Goal: Task Accomplishment & Management: Use online tool/utility

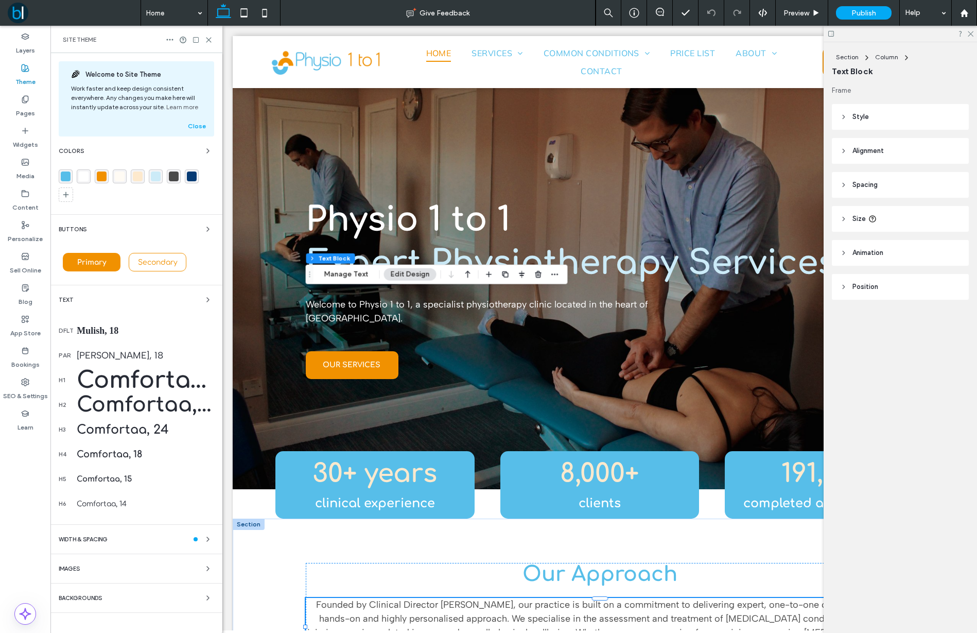
scroll to position [295, 0]
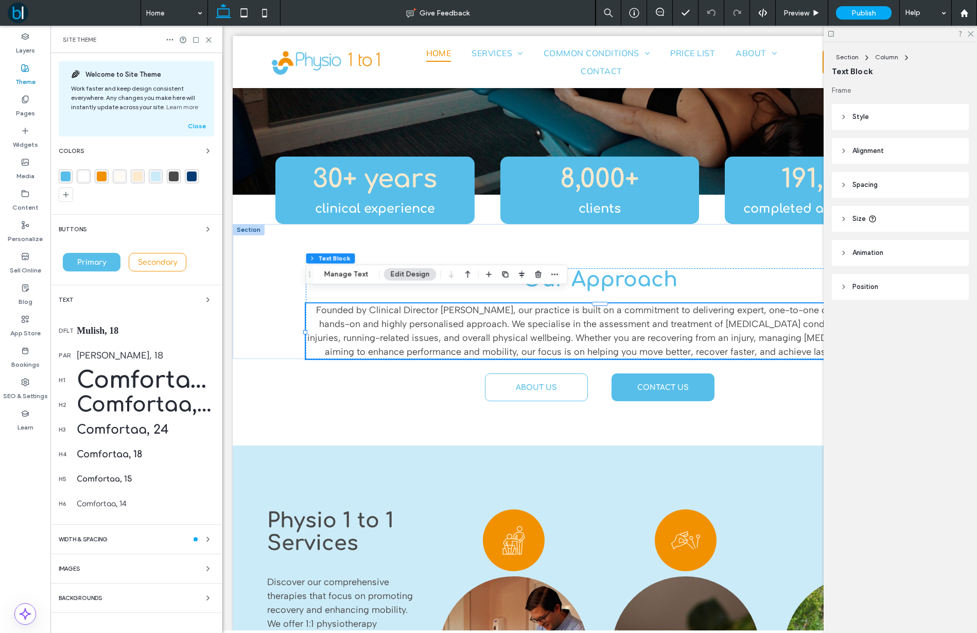
click at [116, 262] on div "Primary" at bounding box center [92, 262] width 58 height 19
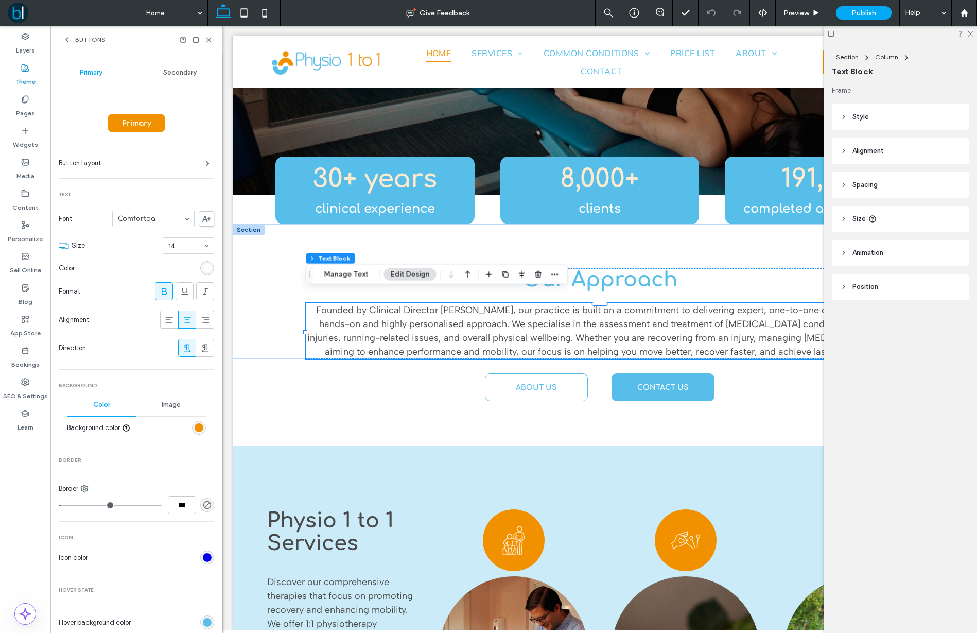
scroll to position [0, 0]
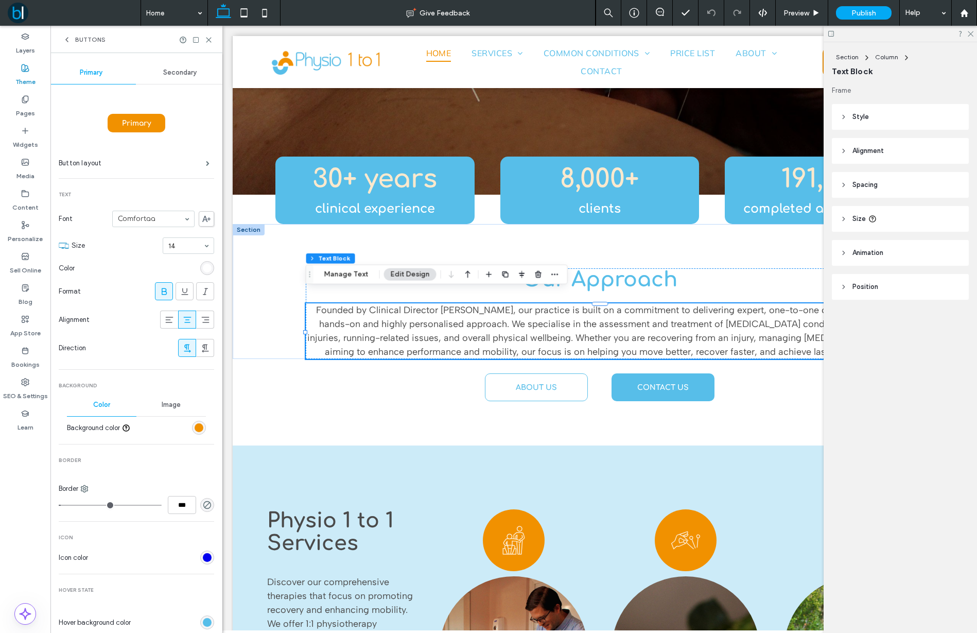
click at [161, 116] on div "Primary" at bounding box center [137, 123] width 58 height 19
click at [206, 166] on span at bounding box center [208, 163] width 4 height 5
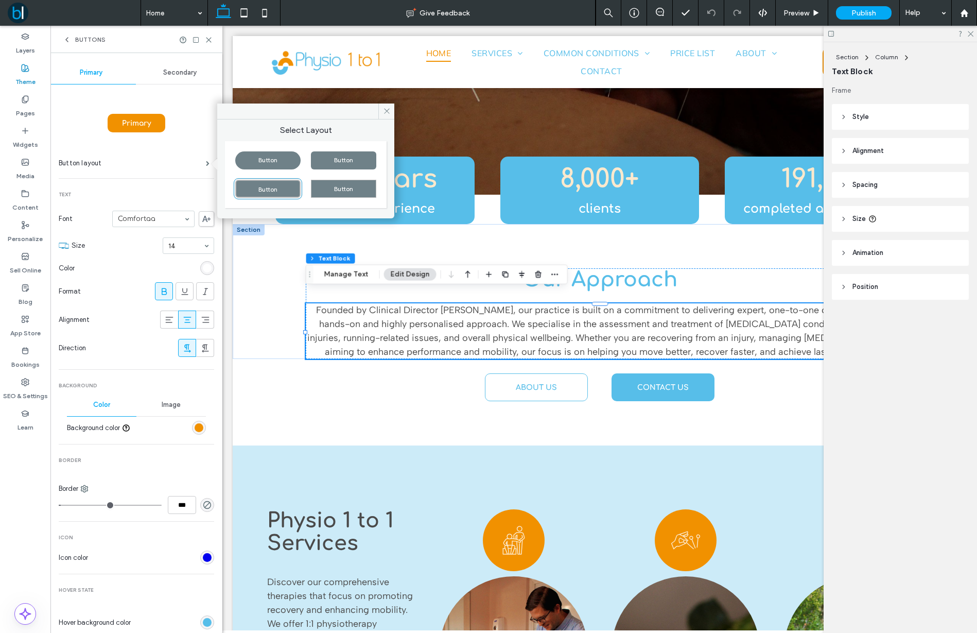
click at [257, 166] on div "Button" at bounding box center [267, 160] width 65 height 18
type input "**"
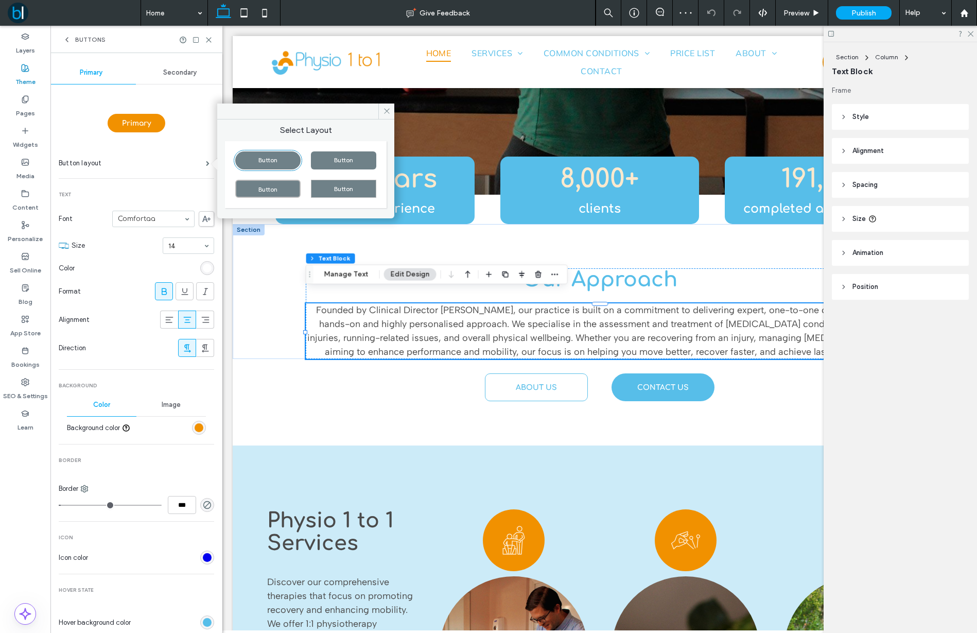
drag, startPoint x: 148, startPoint y: 159, endPoint x: 118, endPoint y: 124, distance: 46.4
click at [148, 159] on label "Button layout" at bounding box center [132, 163] width 147 height 21
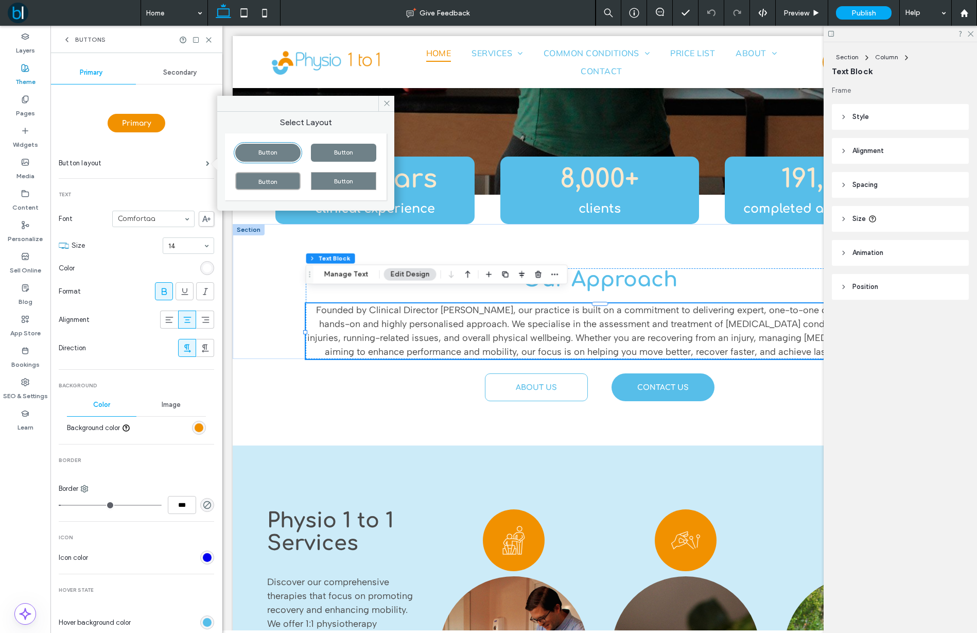
click at [169, 74] on span "Secondary" at bounding box center [179, 72] width 33 height 8
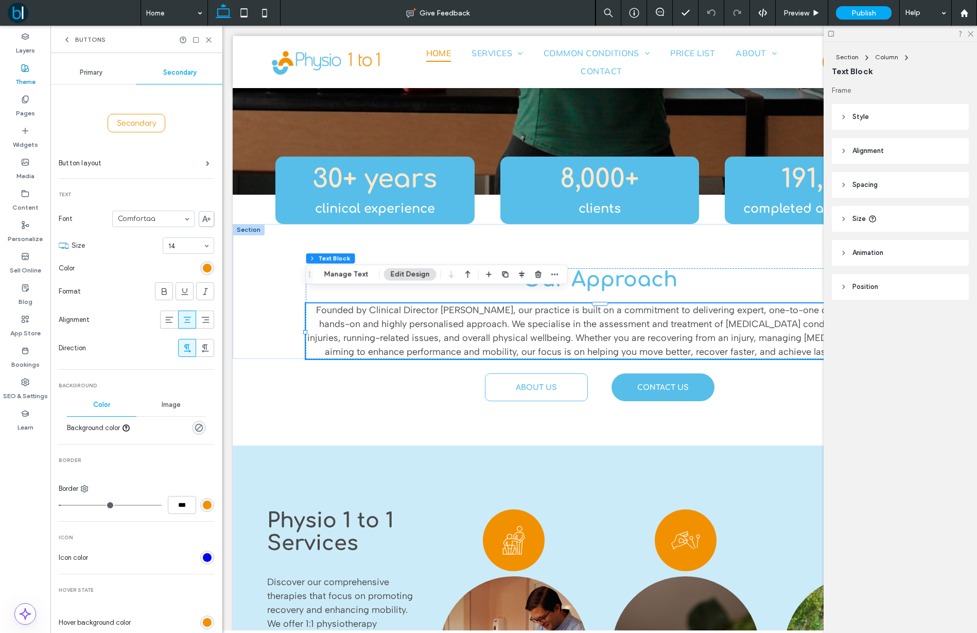
click at [167, 134] on div "Secondary" at bounding box center [136, 123] width 155 height 26
click at [155, 126] on span "Secondary" at bounding box center [136, 123] width 47 height 8
click at [101, 161] on label "Button layout" at bounding box center [132, 163] width 147 height 21
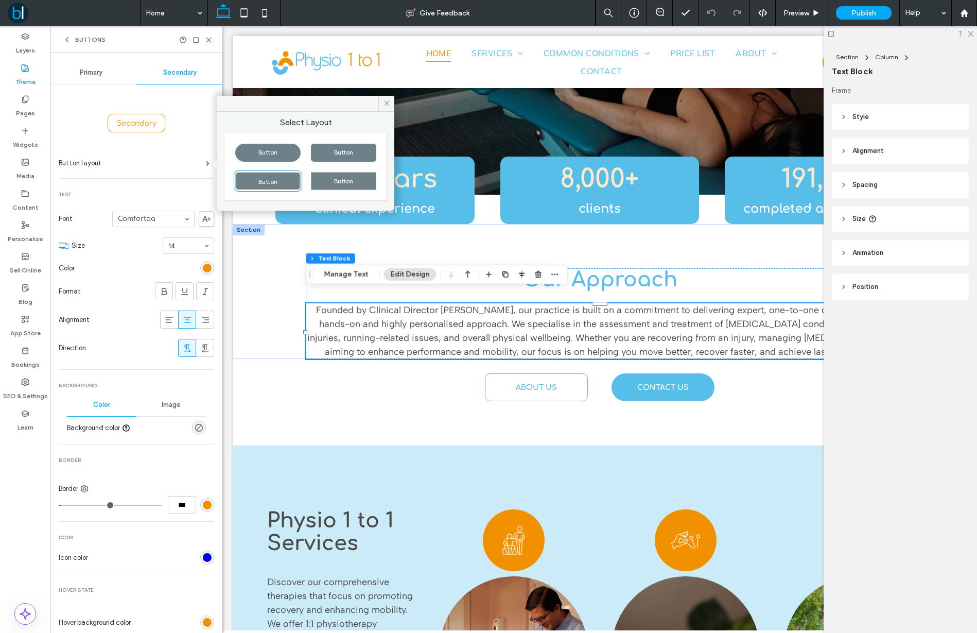
click at [247, 157] on div "Button" at bounding box center [267, 153] width 65 height 18
type input "**"
click at [209, 116] on div "Secondary" at bounding box center [136, 123] width 155 height 26
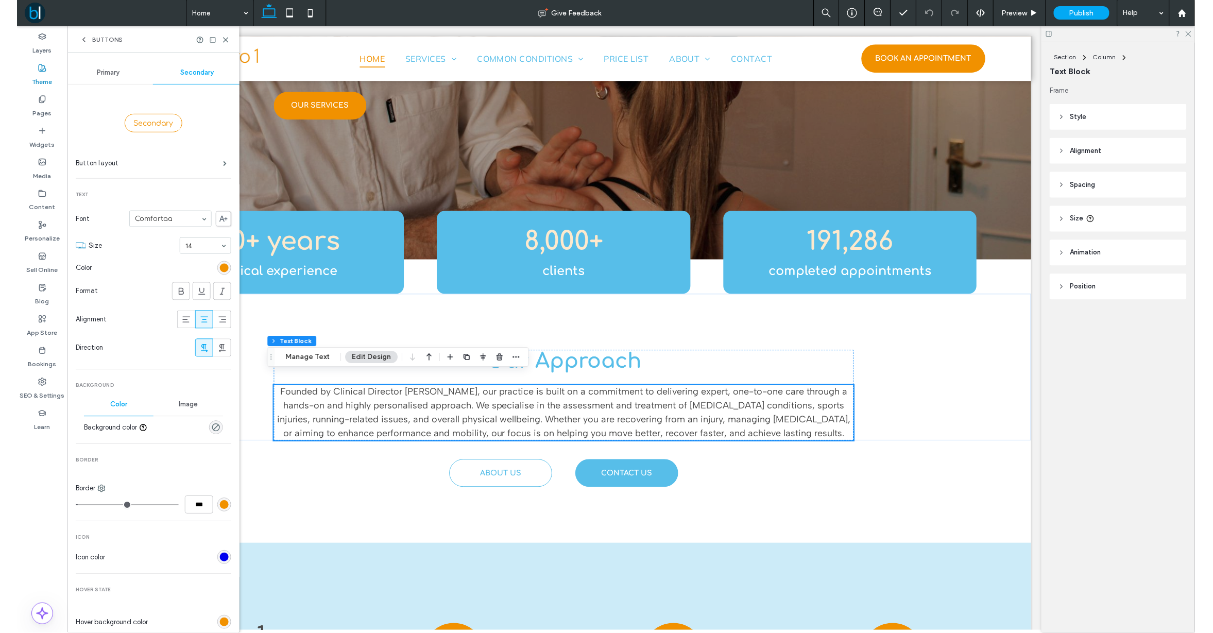
scroll to position [275, 0]
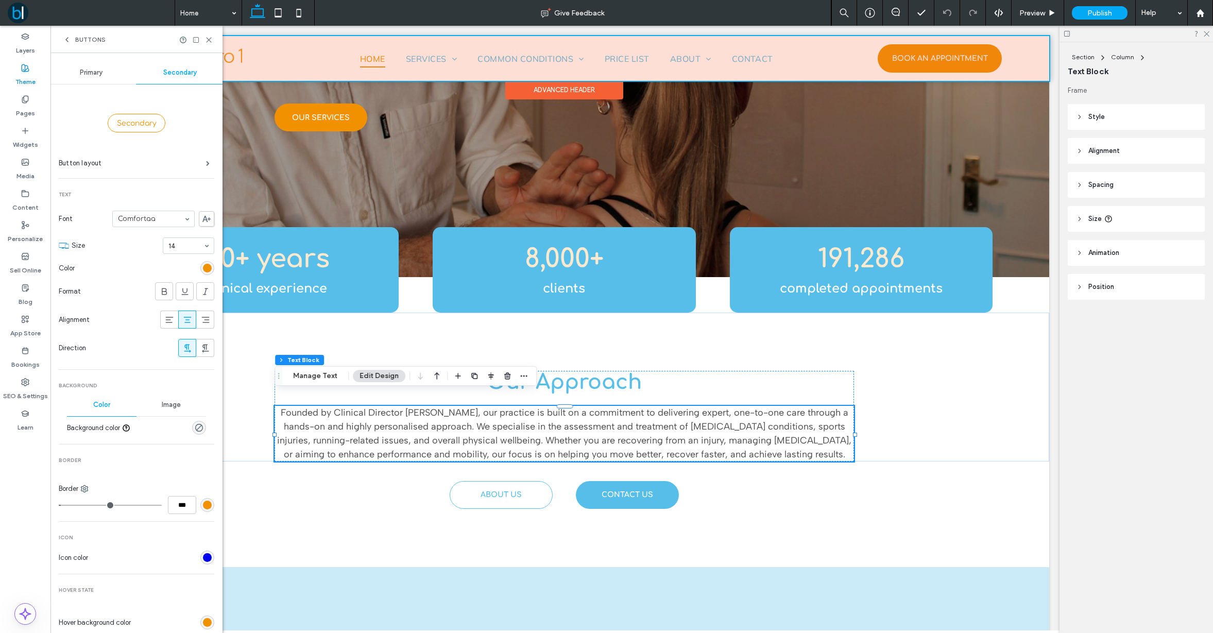
click at [490, 63] on div at bounding box center [564, 58] width 970 height 45
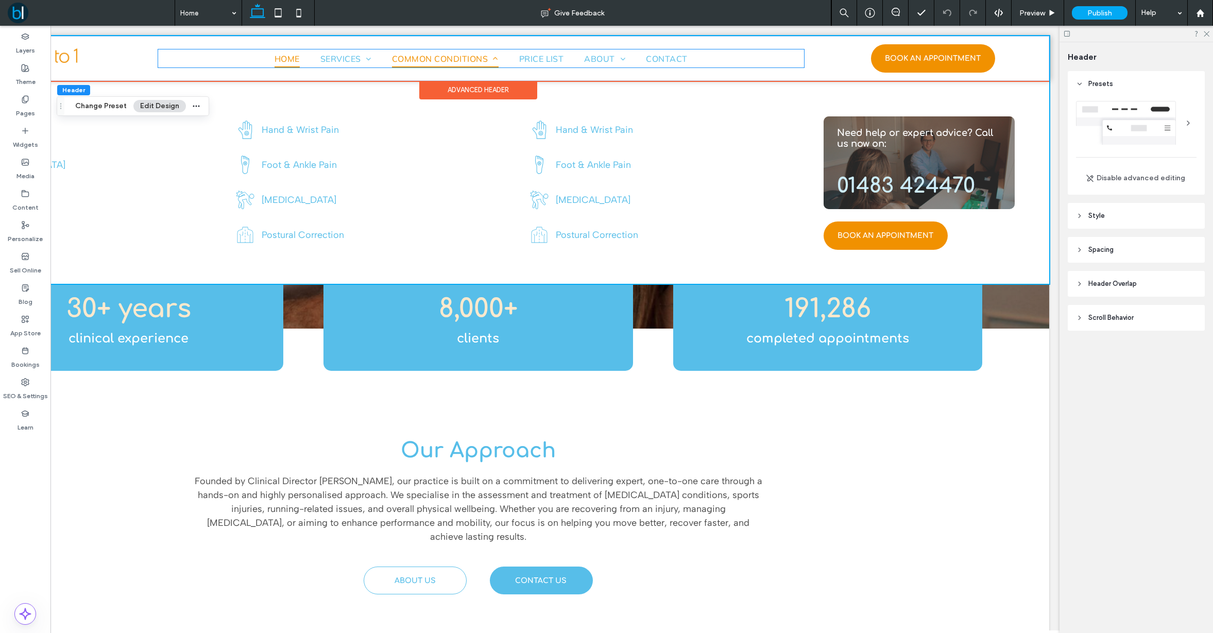
click at [496, 62] on span at bounding box center [495, 59] width 5 height 8
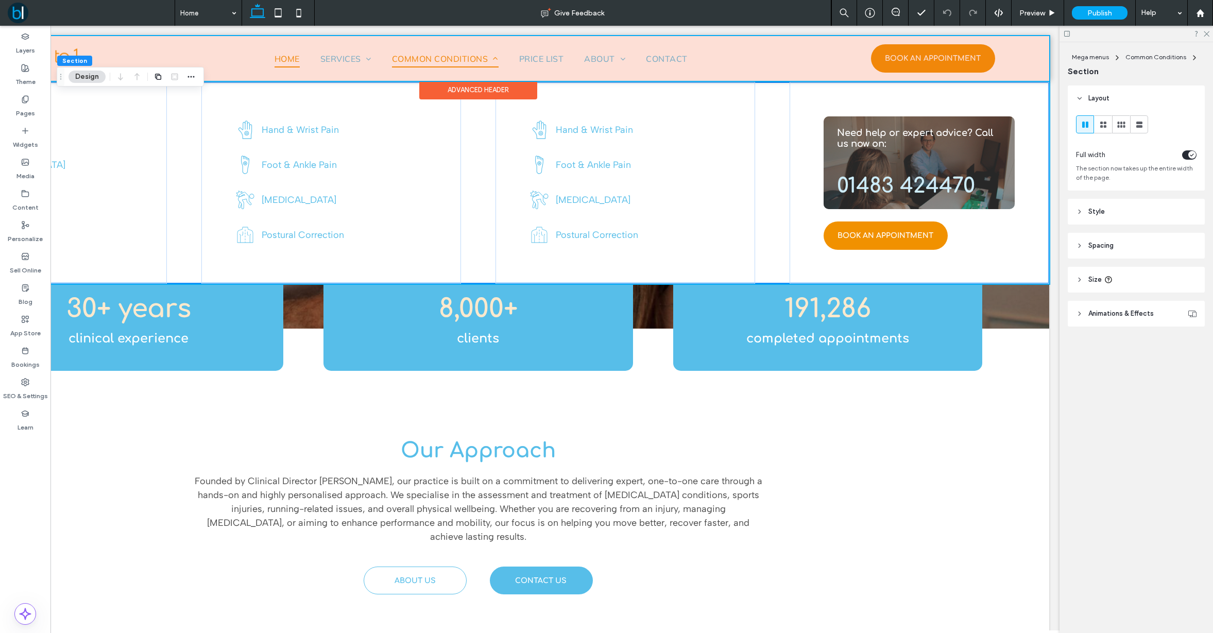
click at [458, 60] on div at bounding box center [478, 58] width 1142 height 45
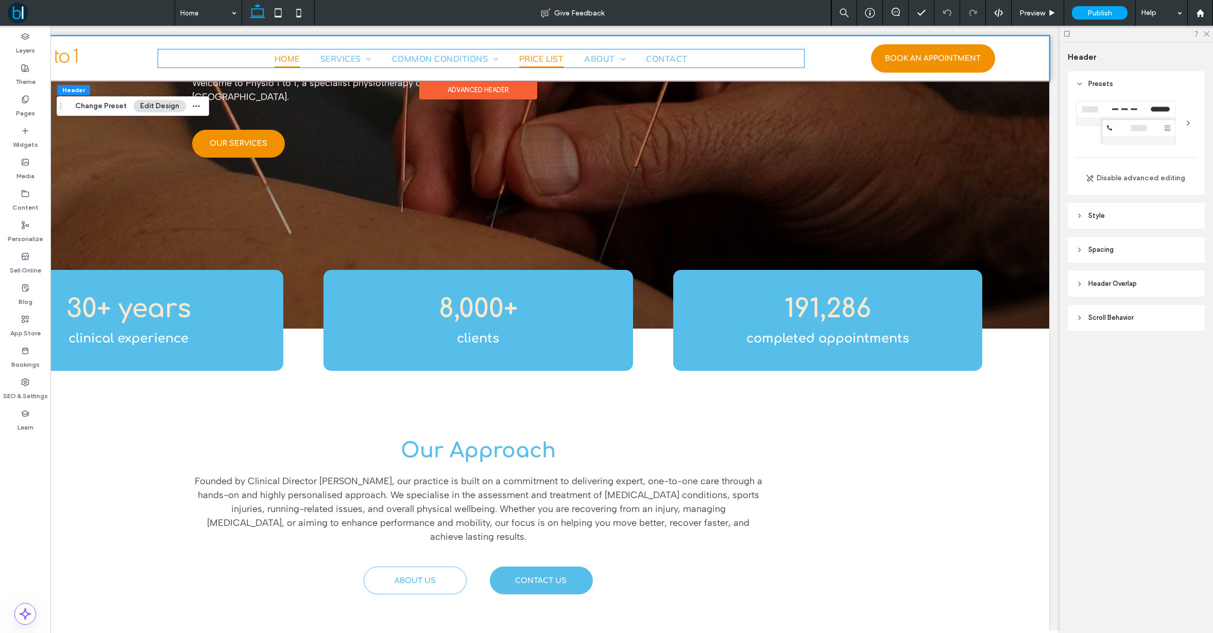
click at [561, 60] on span "Price List" at bounding box center [541, 58] width 45 height 18
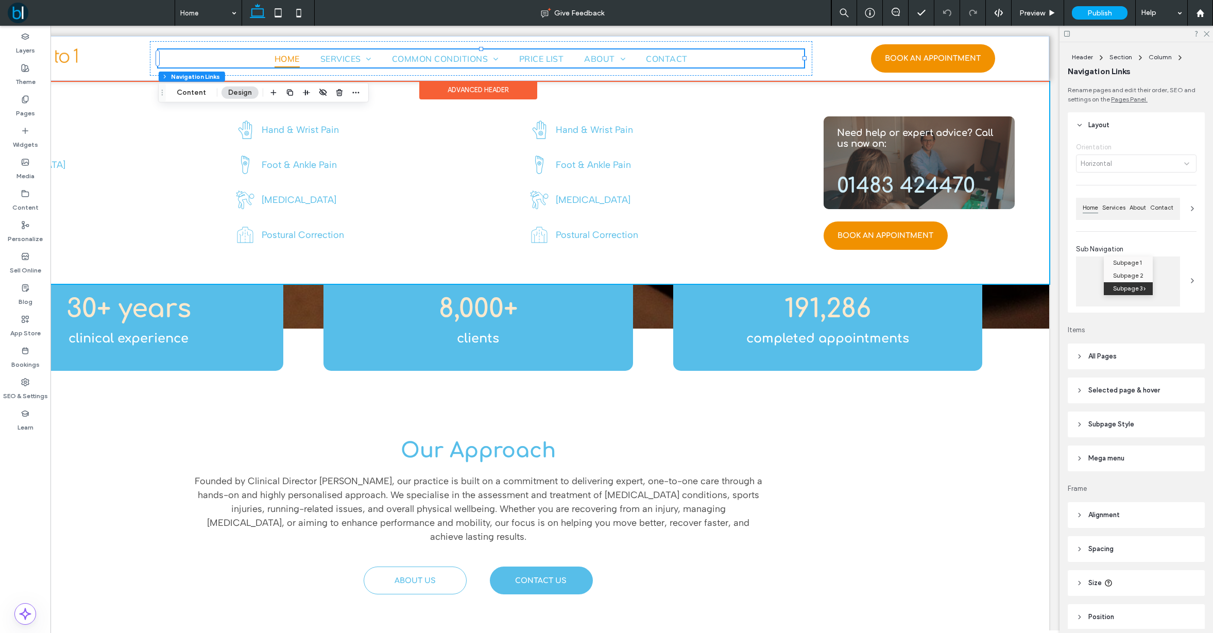
click at [189, 92] on button "Content" at bounding box center [191, 93] width 43 height 12
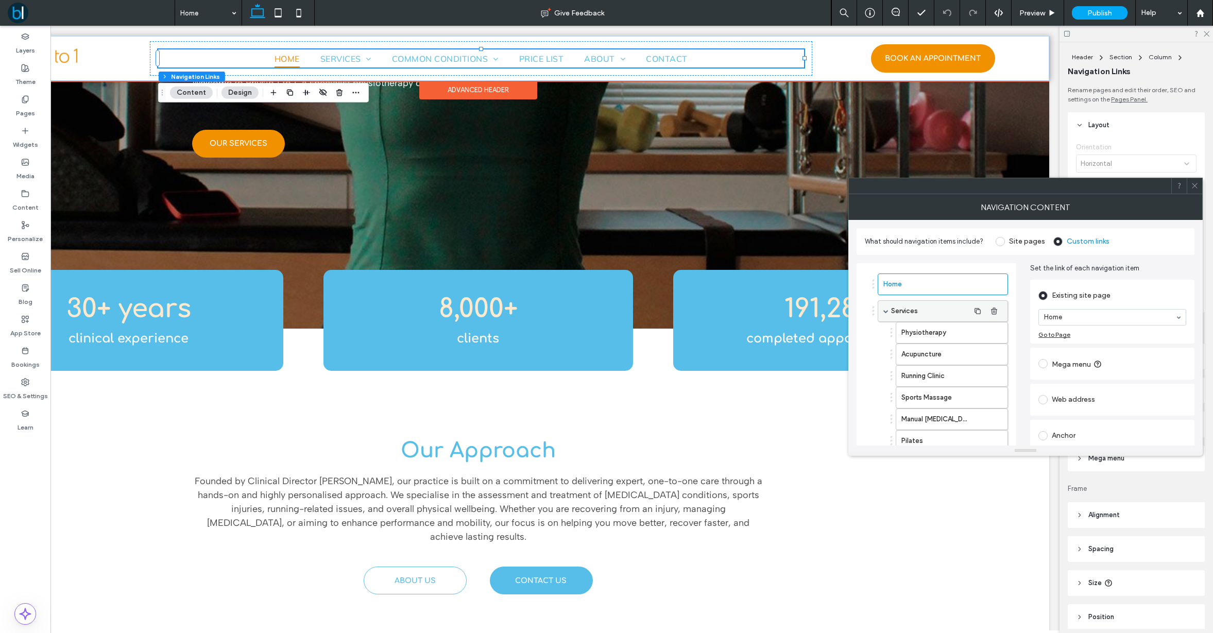
click at [886, 315] on div "Services" at bounding box center [942, 311] width 130 height 22
click at [885, 312] on span at bounding box center [885, 310] width 5 height 5
click at [891, 340] on label "Common Conditions" at bounding box center [926, 337] width 86 height 21
drag, startPoint x: 1075, startPoint y: 351, endPoint x: 1025, endPoint y: 351, distance: 49.9
click at [977, 352] on input "**********" at bounding box center [1112, 349] width 148 height 18
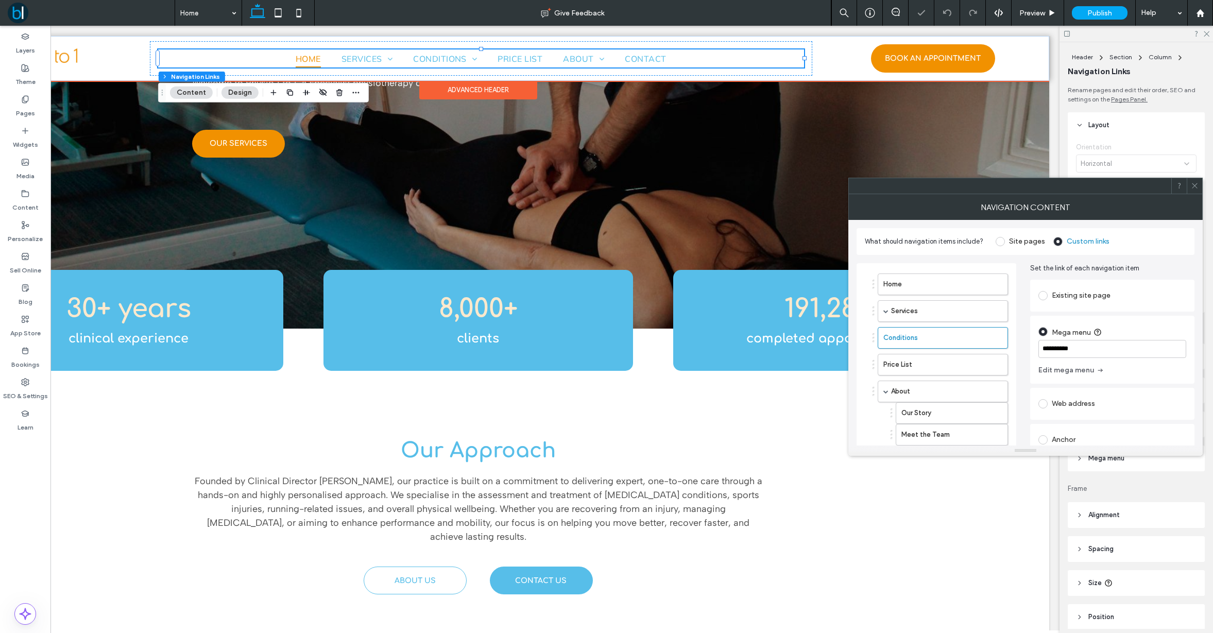
type input "**********"
click at [977, 187] on icon at bounding box center [1194, 186] width 8 height 8
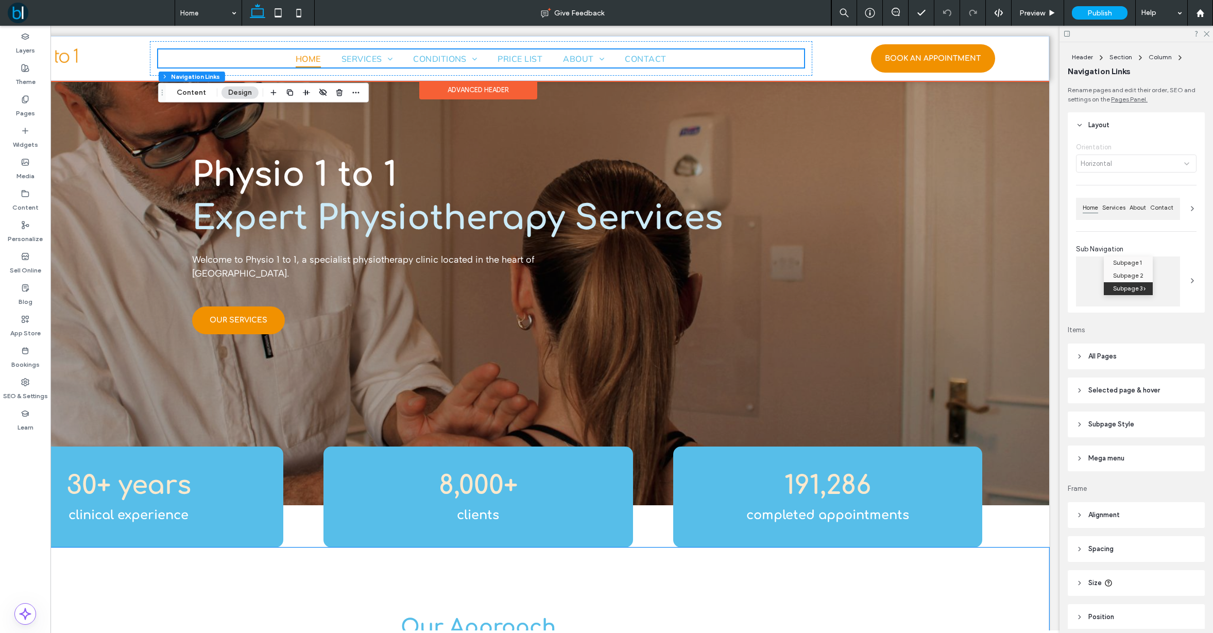
scroll to position [0, 0]
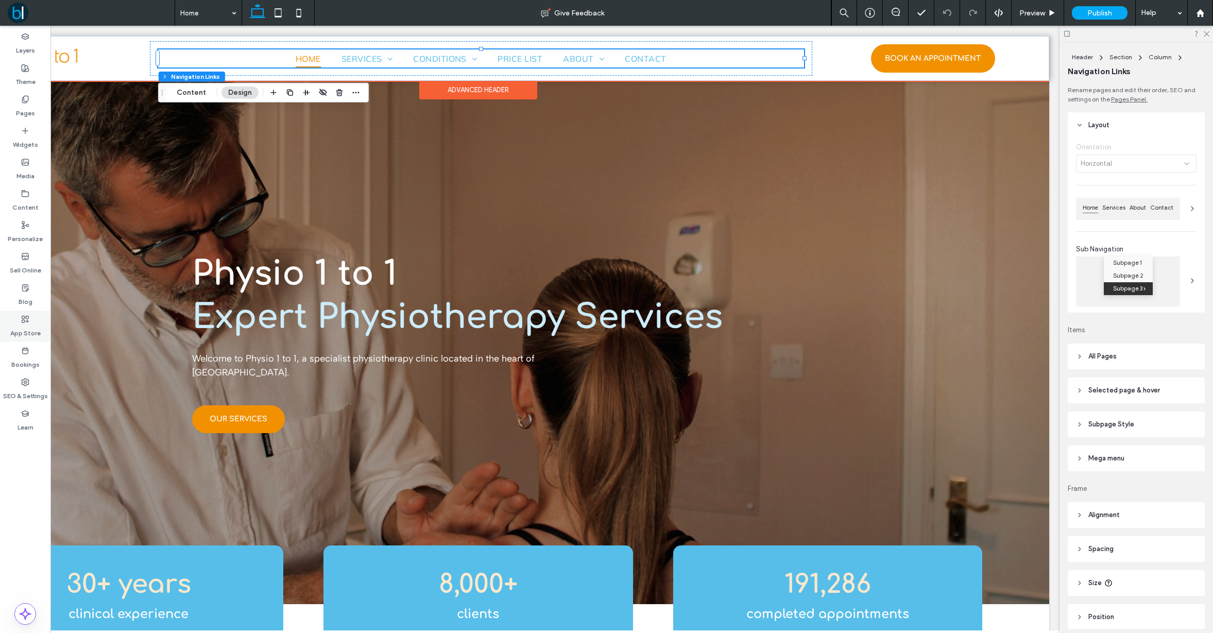
click at [23, 322] on icon at bounding box center [25, 319] width 8 height 8
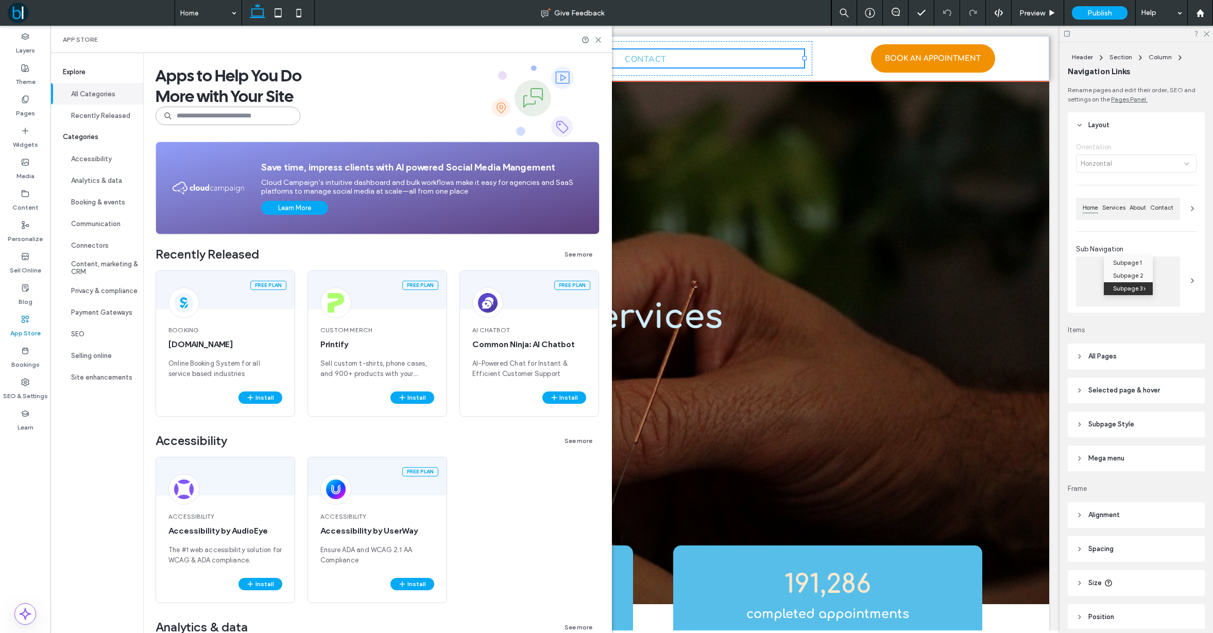
click at [218, 118] on input at bounding box center [227, 116] width 145 height 19
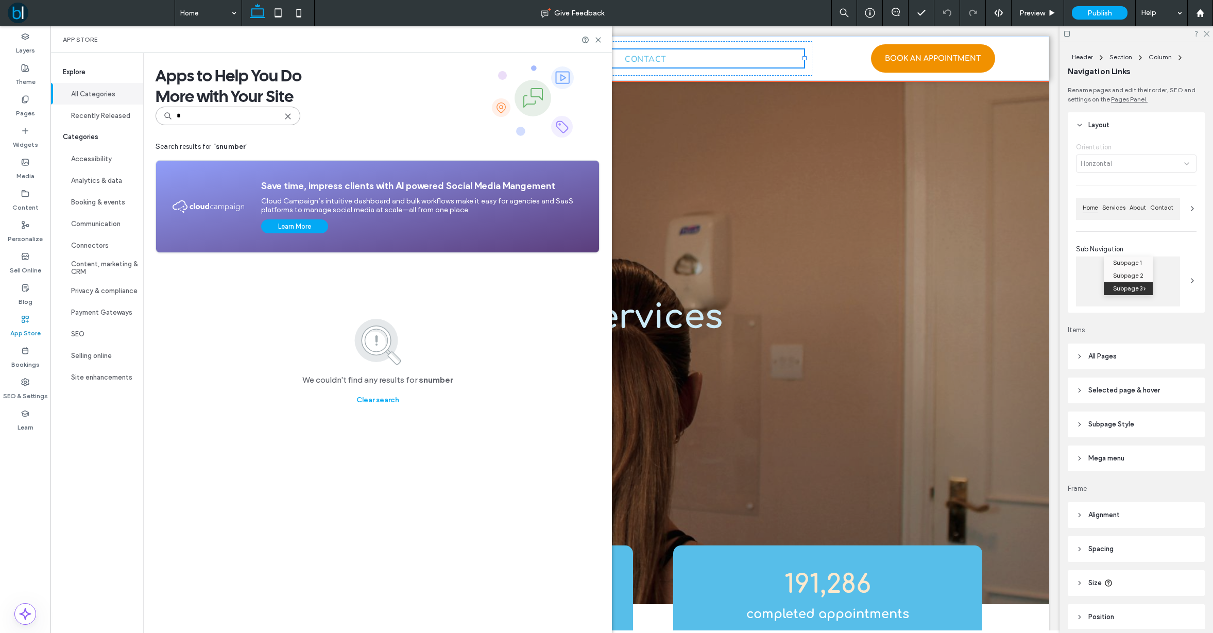
type input "*"
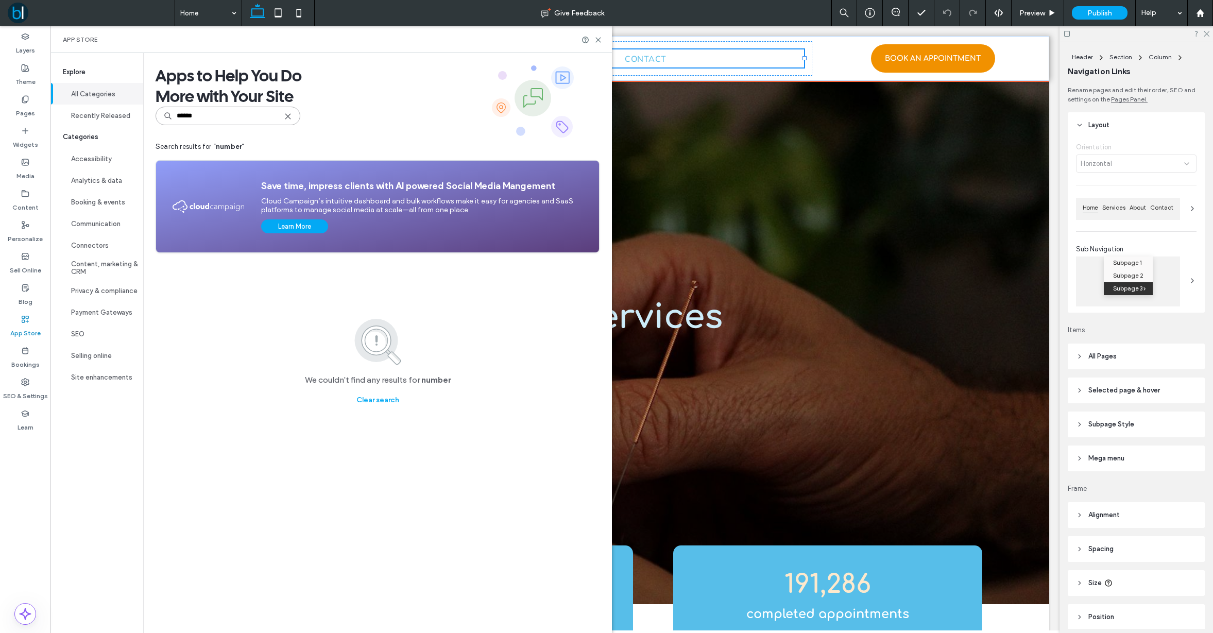
type input "******"
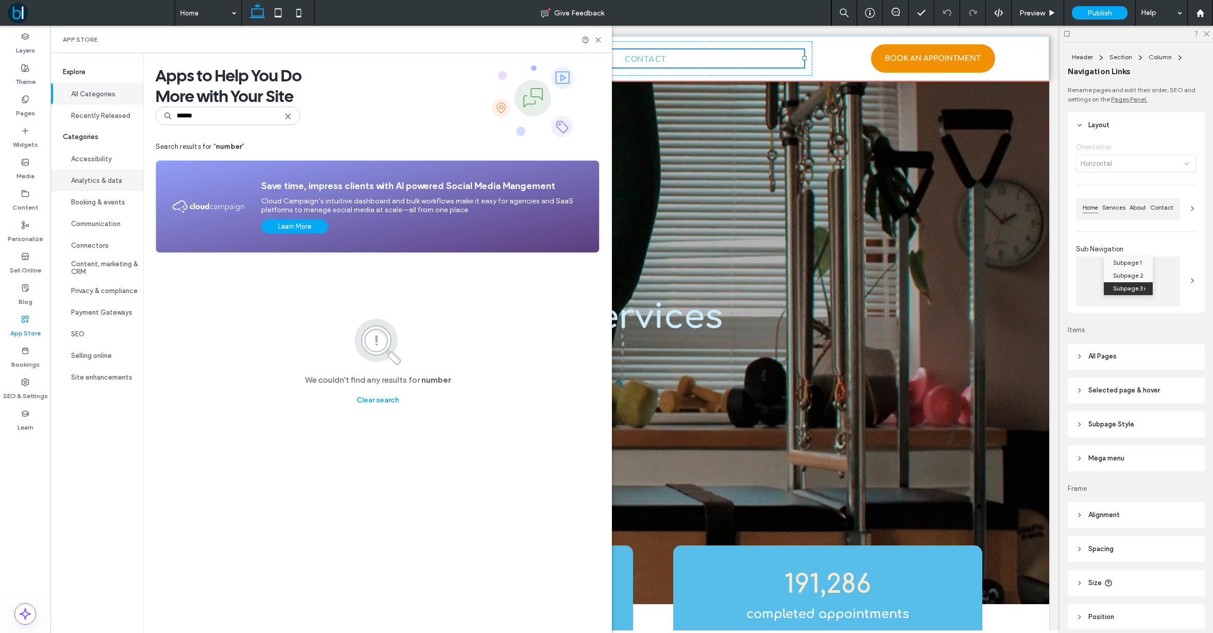
click at [107, 183] on button "Analytics & data" at bounding box center [96, 180] width 93 height 22
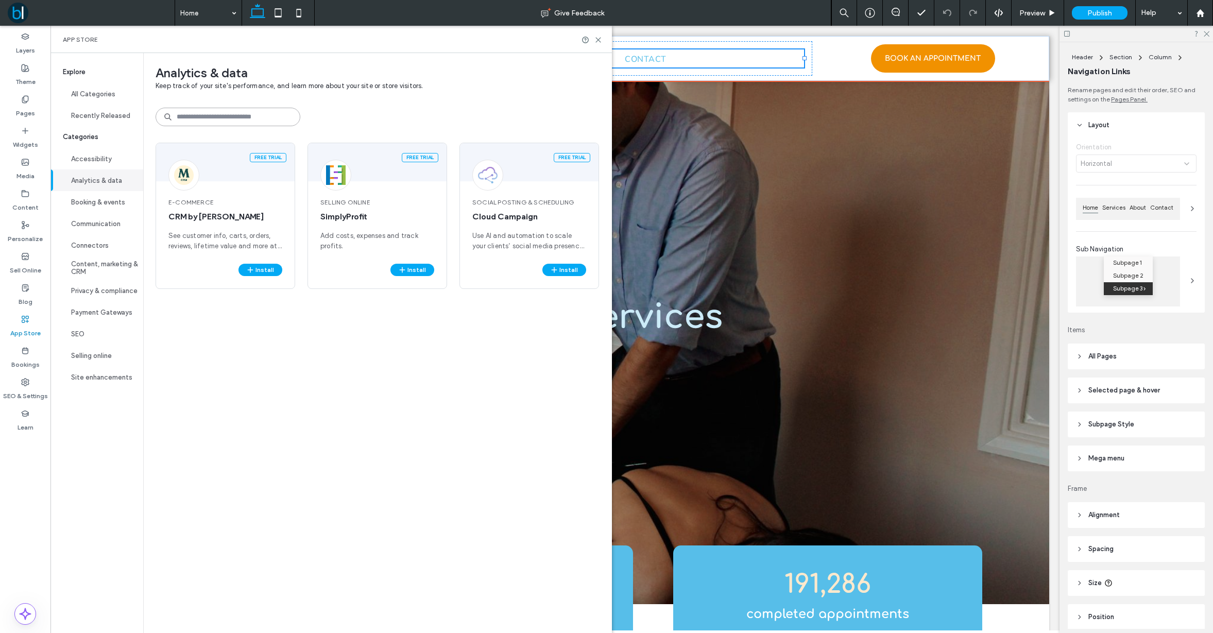
click at [220, 114] on input at bounding box center [227, 117] width 145 height 19
